Goal: Transaction & Acquisition: Register for event/course

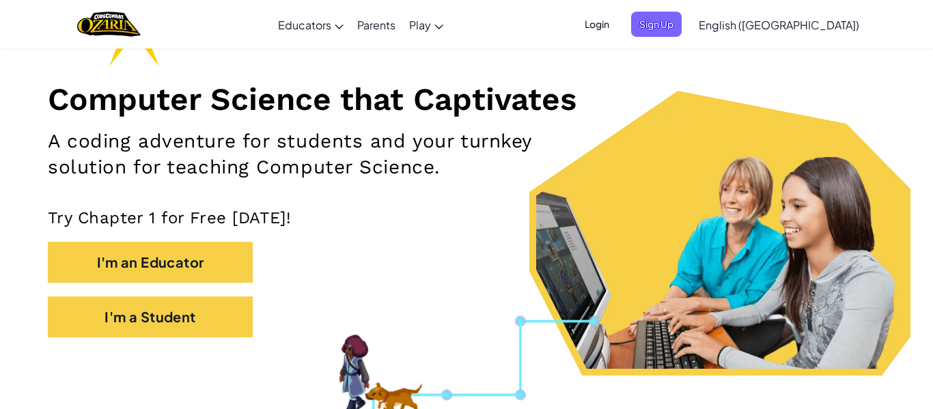
scroll to position [141, 0]
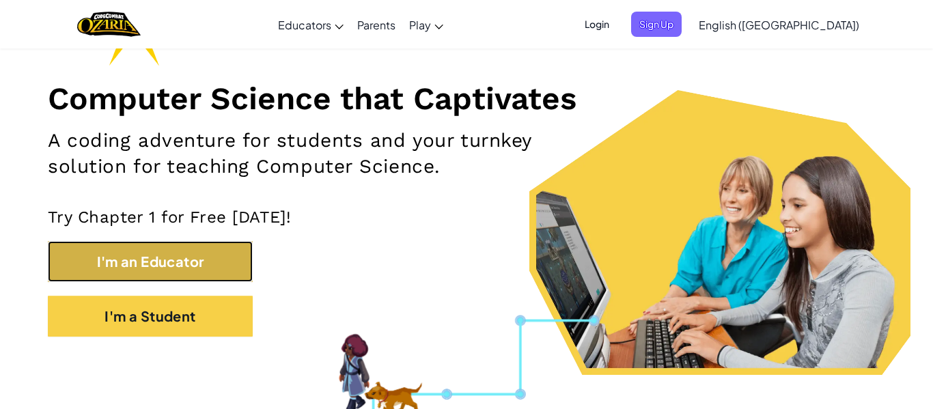
click at [180, 269] on button "I'm an Educator" at bounding box center [150, 261] width 205 height 41
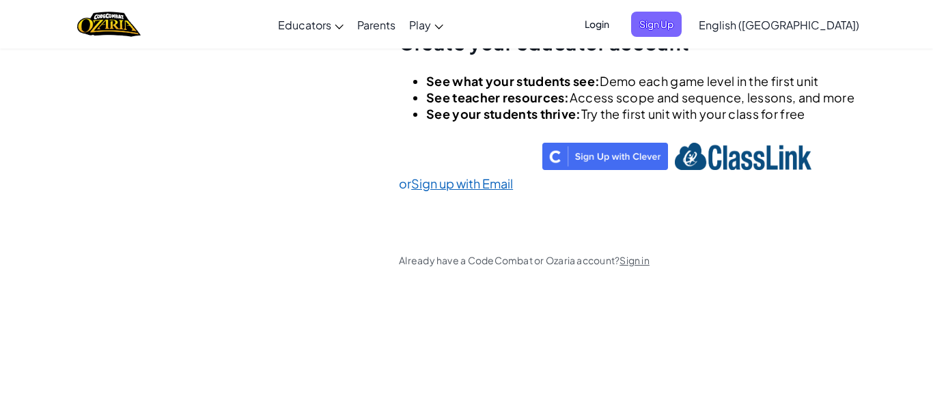
scroll to position [103, 0]
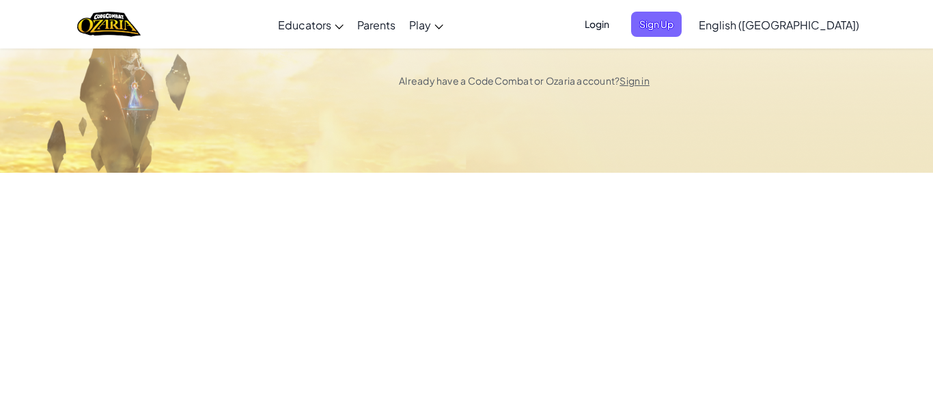
select select "[GEOGRAPHIC_DATA]"
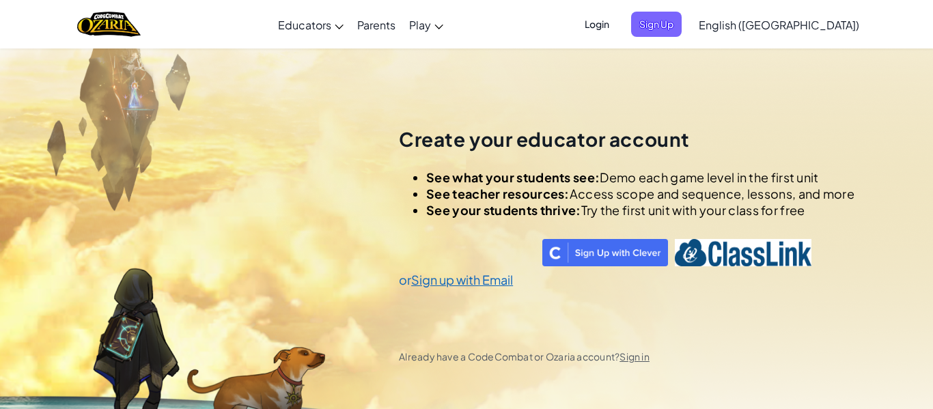
scroll to position [0, 0]
